Goal: Task Accomplishment & Management: Manage account settings

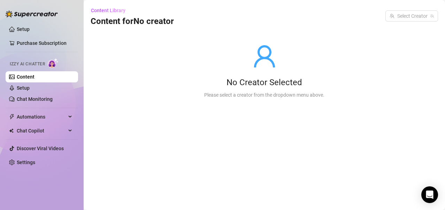
click at [238, 14] on div "Content Library Content for No creator Select Creator" at bounding box center [264, 16] width 347 height 22
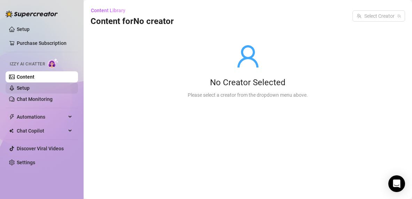
click at [30, 87] on link "Setup" at bounding box center [23, 88] width 13 height 6
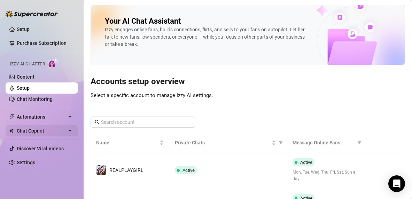
click at [29, 132] on span "Chat Copilot" at bounding box center [41, 130] width 49 height 11
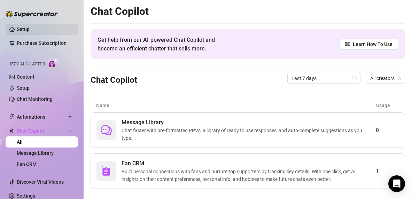
click at [30, 29] on link "Setup" at bounding box center [23, 29] width 13 height 6
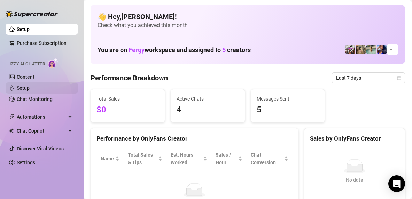
click at [30, 91] on link "Setup" at bounding box center [23, 88] width 13 height 6
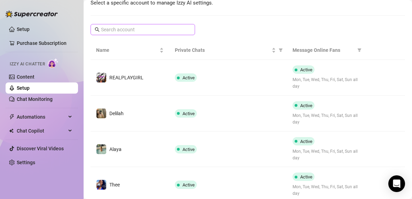
scroll to position [94, 0]
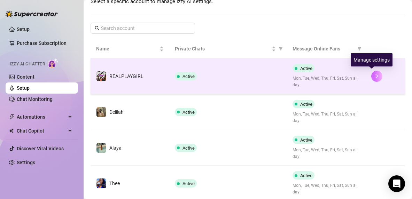
click at [374, 75] on icon "right" at bounding box center [376, 76] width 5 height 5
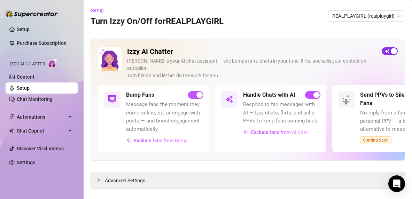
click at [391, 53] on div "button" at bounding box center [394, 51] width 6 height 6
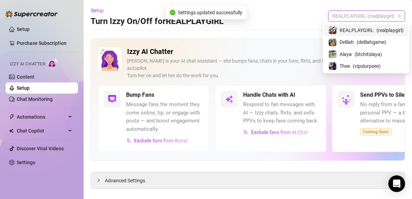
click at [376, 18] on span "REALPLAYGIRL (realplaygirl)" at bounding box center [366, 16] width 69 height 10
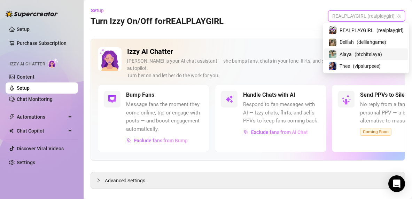
click at [361, 56] on span "( btchitslaya )" at bounding box center [368, 54] width 28 height 8
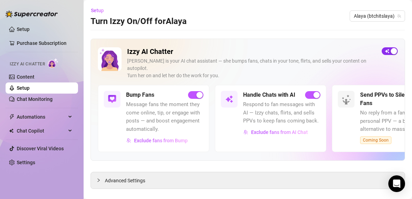
click at [382, 53] on span "button" at bounding box center [390, 51] width 16 height 8
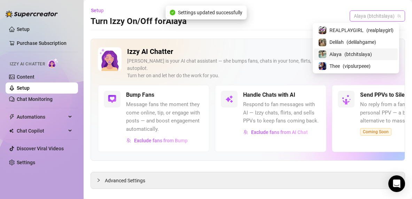
click at [372, 18] on span "Alaya (btchitslaya)" at bounding box center [377, 16] width 47 height 10
click at [359, 40] on span "( delilahgame )" at bounding box center [361, 42] width 30 height 8
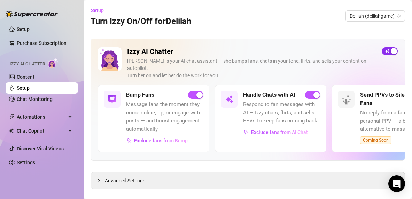
click at [382, 50] on span "button" at bounding box center [390, 51] width 16 height 8
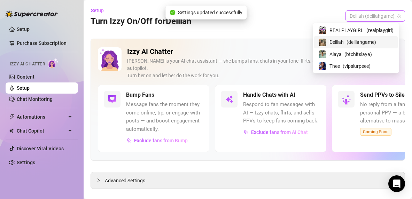
click at [365, 19] on span "Delilah (delilahgame)" at bounding box center [375, 16] width 51 height 10
click at [358, 56] on span "( btchitslaya )" at bounding box center [358, 54] width 28 height 8
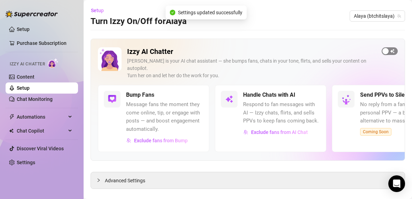
click at [385, 52] on span "button" at bounding box center [390, 51] width 16 height 8
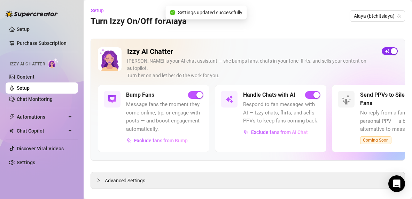
click at [391, 53] on div "button" at bounding box center [394, 51] width 6 height 6
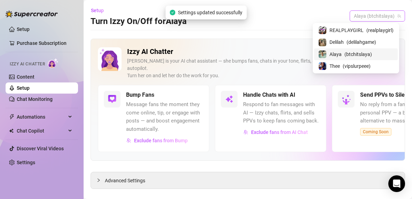
click at [380, 18] on span "Alaya (btchitslaya)" at bounding box center [377, 16] width 47 height 10
click at [355, 65] on span "( vipslurpeee )" at bounding box center [357, 66] width 28 height 8
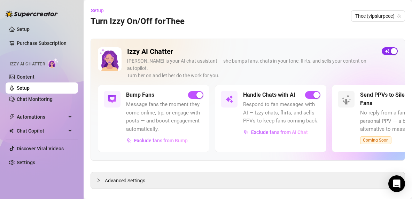
click at [383, 48] on span "button" at bounding box center [390, 51] width 16 height 8
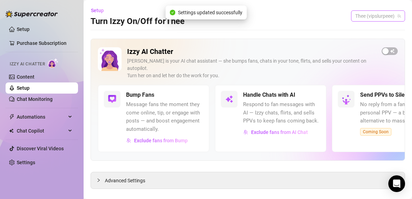
click at [375, 13] on span "Thee (vipslurpeee)" at bounding box center [378, 16] width 46 height 10
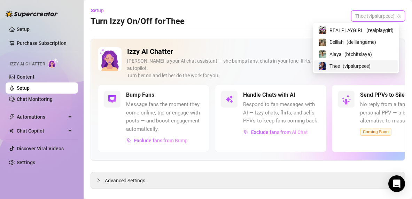
click at [226, 194] on main "Setup Turn Izzy On/Off for Thee Thee (vipslurpeee) Izzy AI Chatter Izzy is your…" at bounding box center [248, 105] width 328 height 210
